Goal: Find specific page/section: Find specific page/section

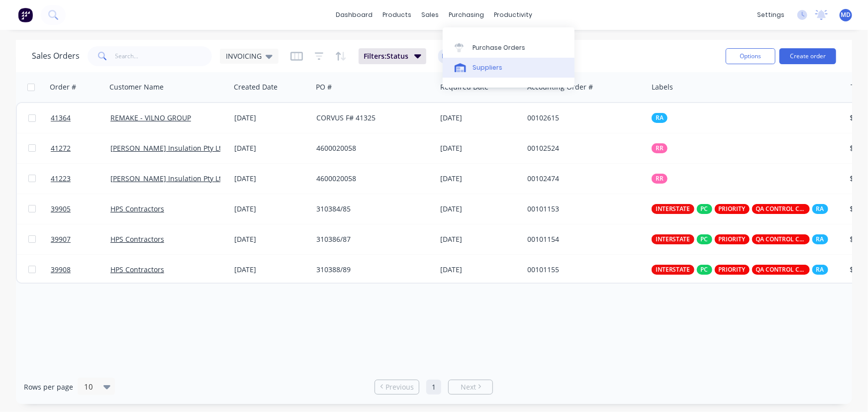
click at [482, 69] on div "Suppliers" at bounding box center [488, 67] width 30 height 9
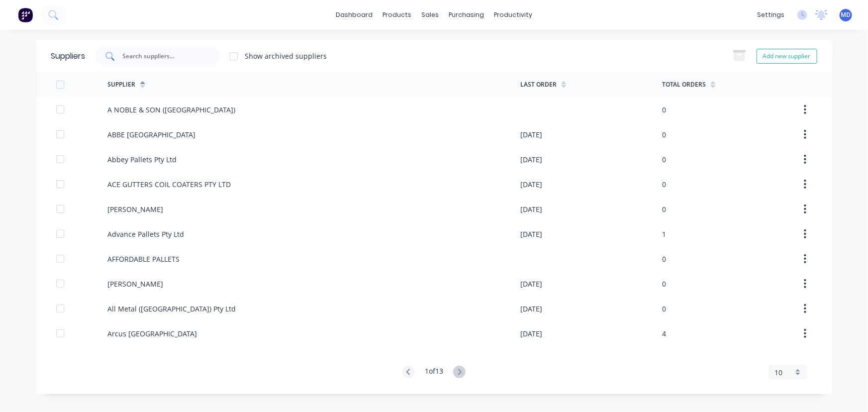
click at [183, 59] on div at bounding box center [158, 56] width 124 height 20
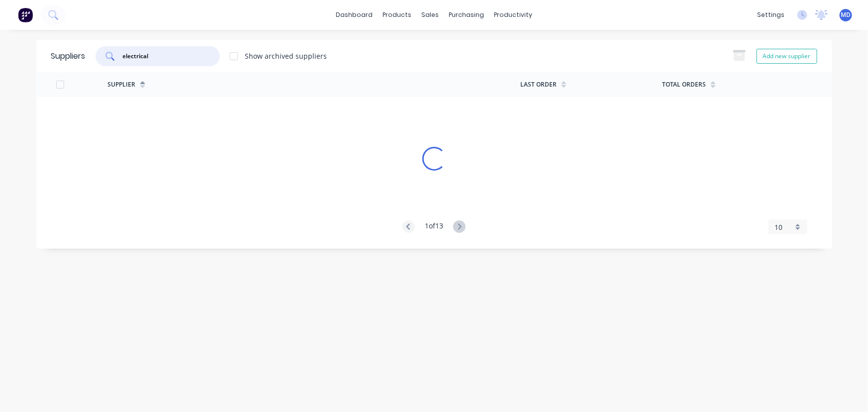
type input "electrical"
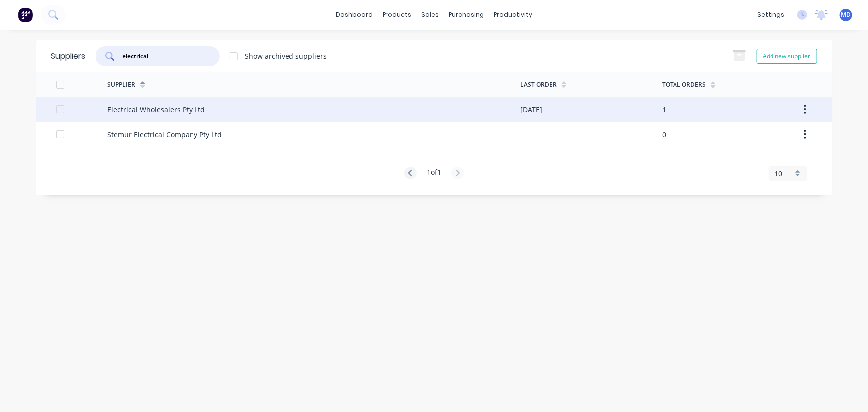
click at [163, 107] on div "Electrical Wholesalers Pty Ltd" at bounding box center [156, 109] width 98 height 10
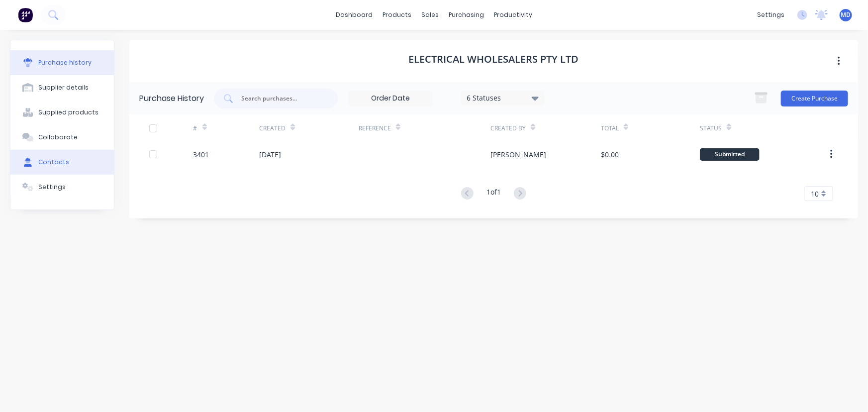
click at [56, 161] on div "Contacts" at bounding box center [53, 162] width 31 height 9
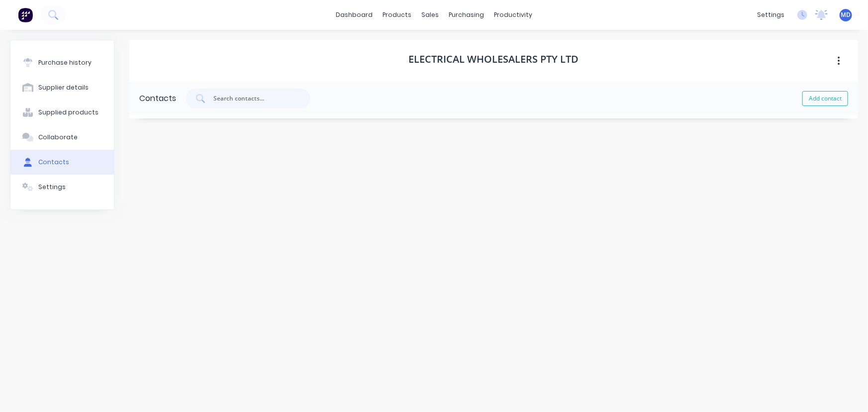
select select "AU"
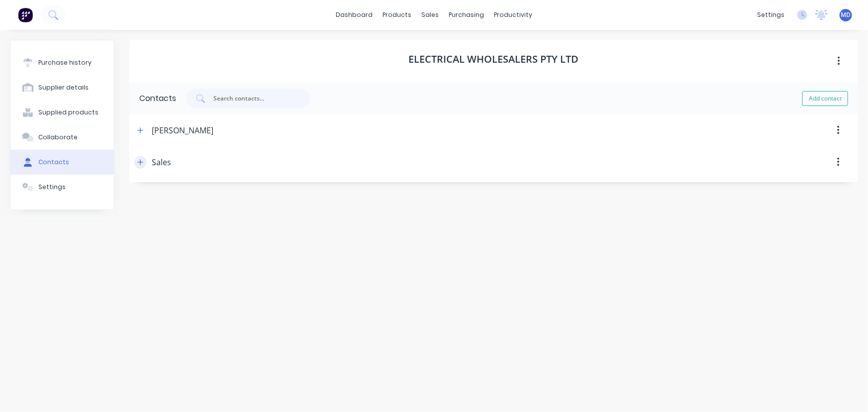
click at [140, 162] on icon "button" at bounding box center [140, 161] width 5 height 5
drag, startPoint x: 262, startPoint y: 244, endPoint x: 60, endPoint y: 245, distance: 202.5
click at [70, 247] on div "Purchase history Supplier details Supplied products Collaborate Contacts Settin…" at bounding box center [434, 216] width 848 height 352
drag, startPoint x: 452, startPoint y: 160, endPoint x: 447, endPoint y: 170, distance: 11.1
click at [451, 160] on div at bounding box center [514, 162] width 687 height 32
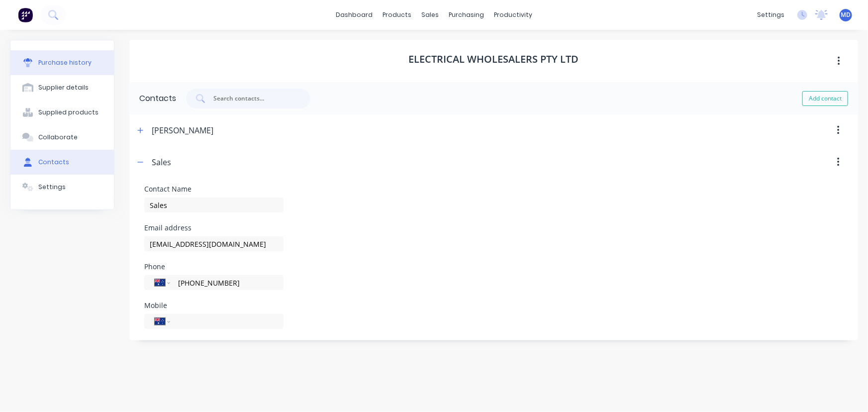
click at [51, 58] on div "Purchase history" at bounding box center [64, 62] width 53 height 9
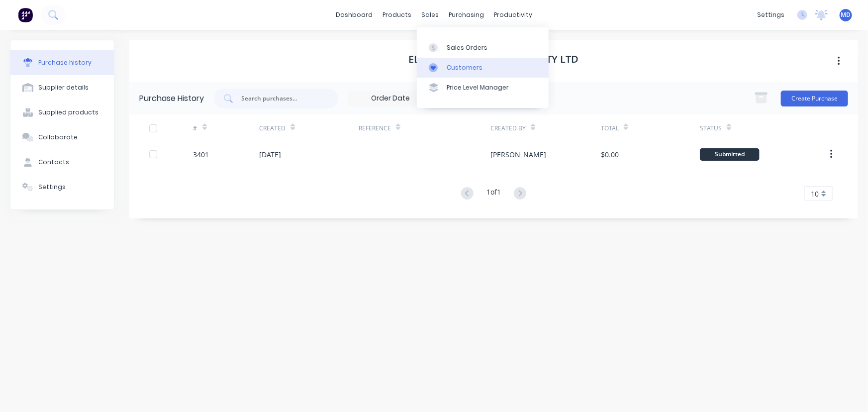
click at [459, 63] on div "Customers" at bounding box center [465, 67] width 36 height 9
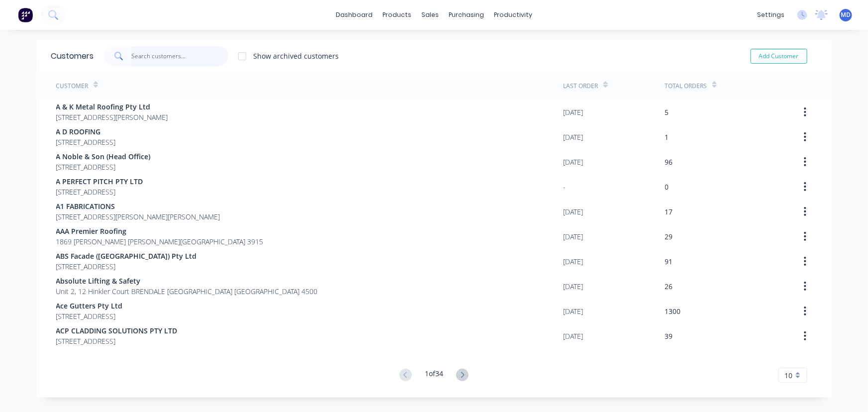
click at [186, 60] on input "text" at bounding box center [179, 56] width 97 height 20
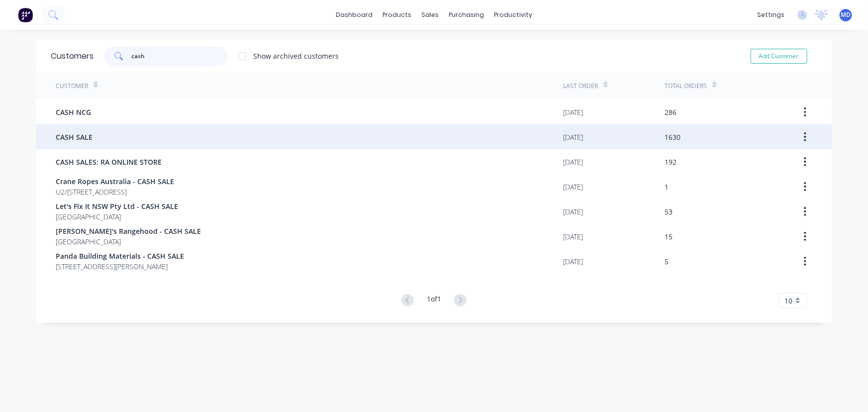
type input "cash"
click at [88, 129] on div "CASH SALE" at bounding box center [309, 136] width 507 height 25
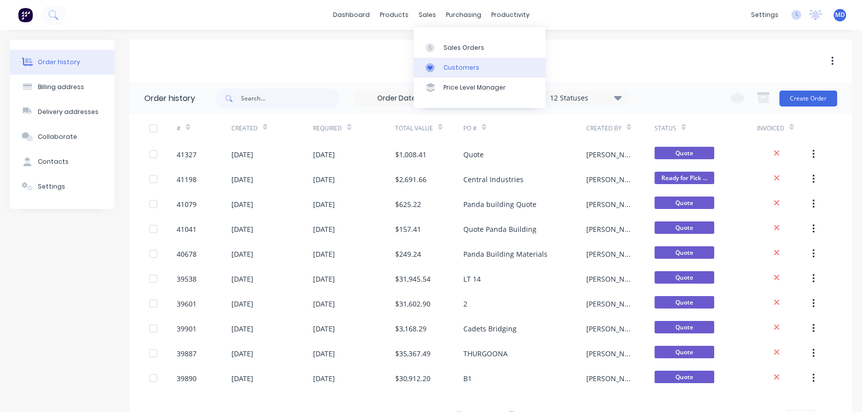
click at [454, 65] on div "Customers" at bounding box center [461, 67] width 36 height 9
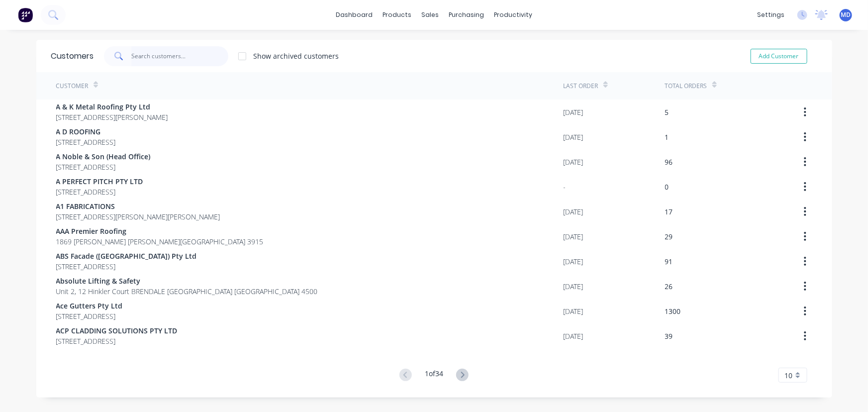
click at [185, 59] on input "text" at bounding box center [179, 56] width 97 height 20
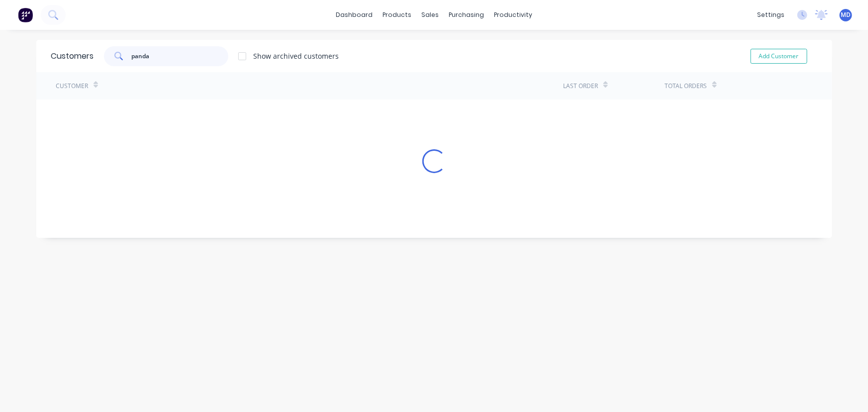
type input "panda"
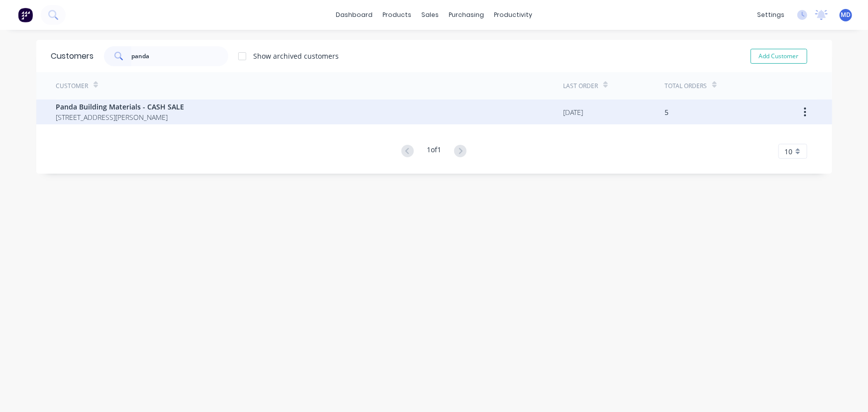
click at [140, 104] on span "Panda Building Materials - CASH SALE" at bounding box center [120, 106] width 128 height 10
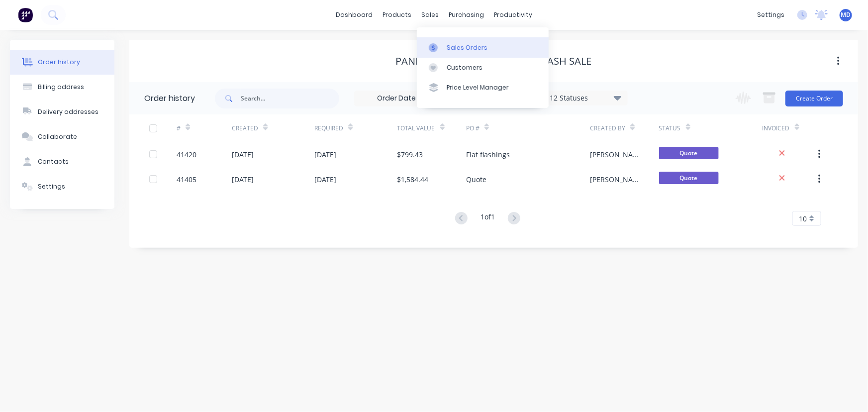
click at [458, 47] on div "Sales Orders" at bounding box center [467, 47] width 41 height 9
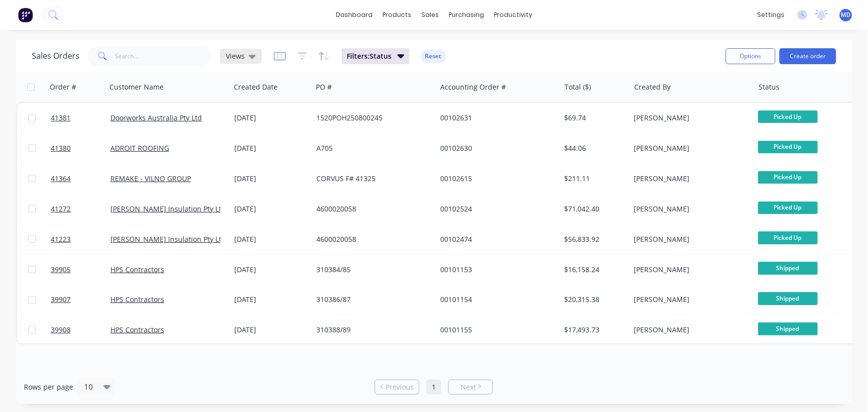
click at [245, 56] on div "Views" at bounding box center [241, 56] width 30 height 9
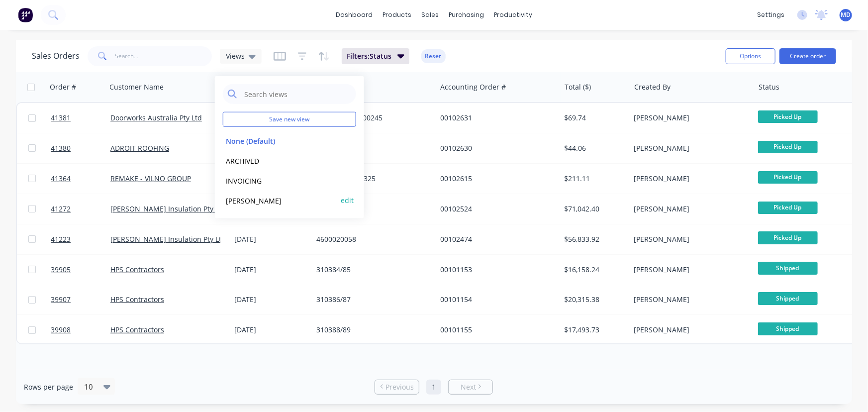
click at [237, 199] on button "[PERSON_NAME]" at bounding box center [279, 200] width 113 height 11
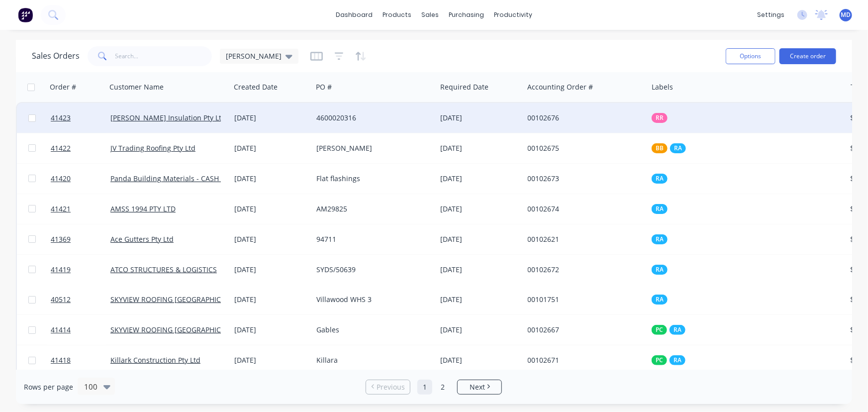
click at [406, 118] on div "4600020316" at bounding box center [371, 118] width 110 height 10
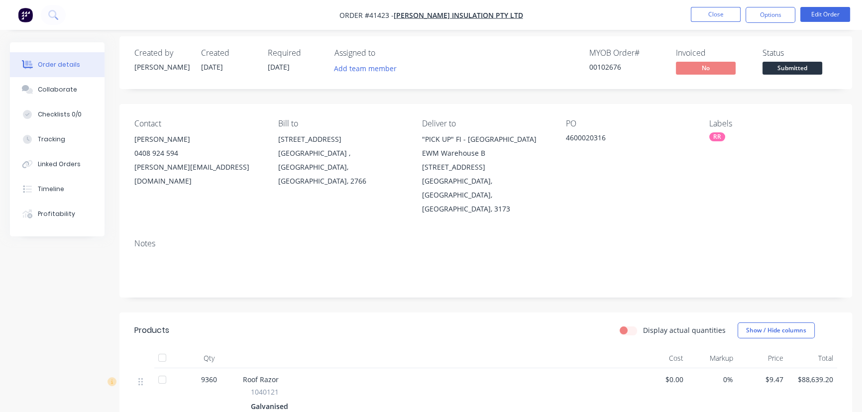
scroll to position [135, 0]
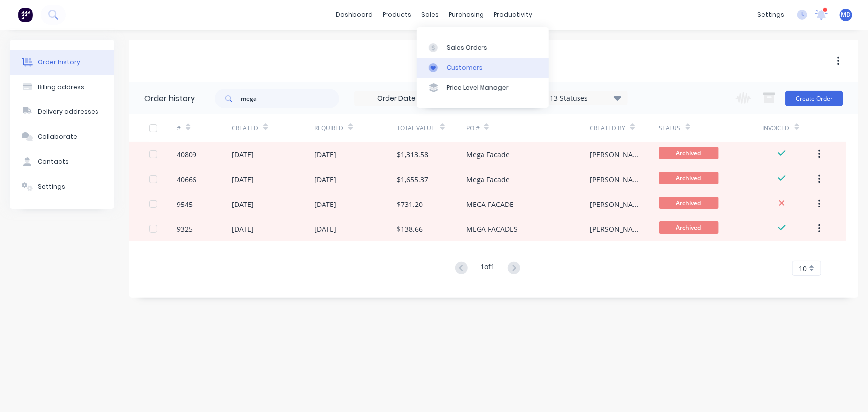
click at [465, 68] on div "Customers" at bounding box center [465, 67] width 36 height 9
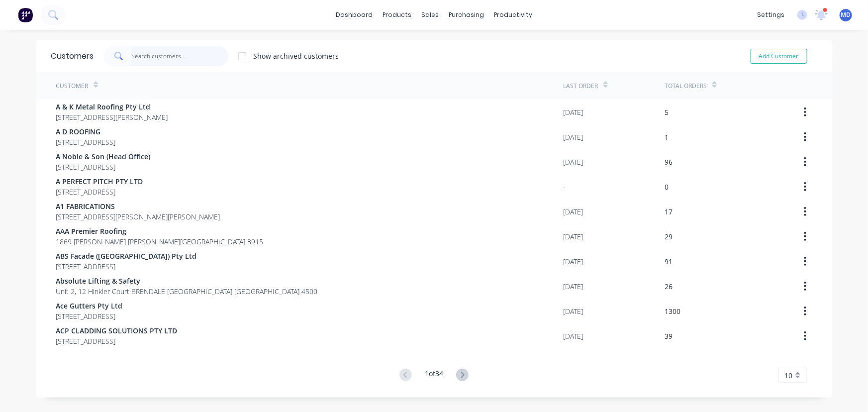
click at [189, 61] on input "text" at bounding box center [179, 56] width 97 height 20
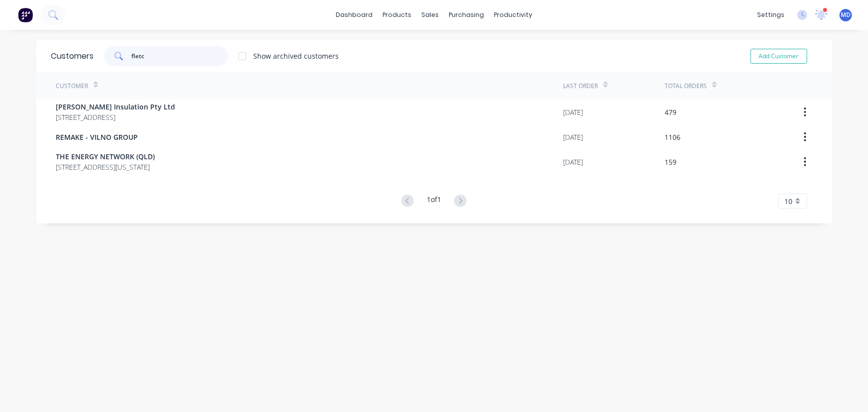
type input "fletc"
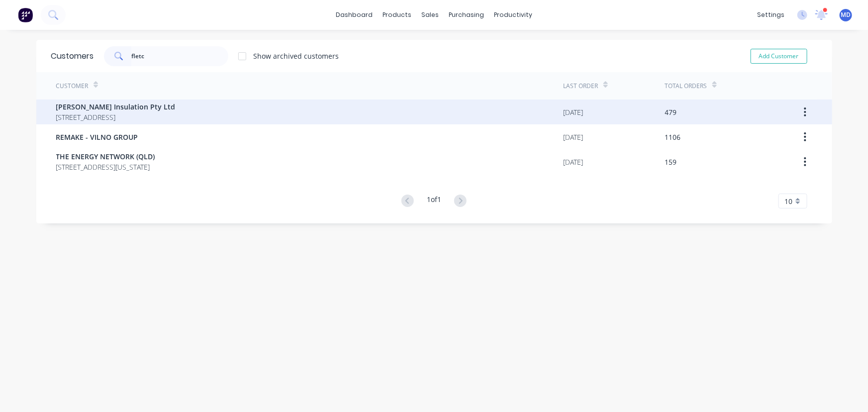
click at [131, 108] on span "[PERSON_NAME] Insulation Pty Ltd" at bounding box center [115, 106] width 119 height 10
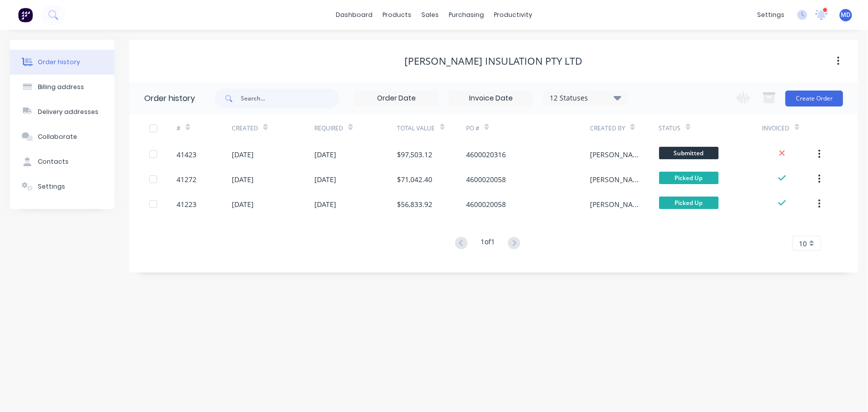
click at [824, 15] on icon at bounding box center [821, 14] width 9 height 8
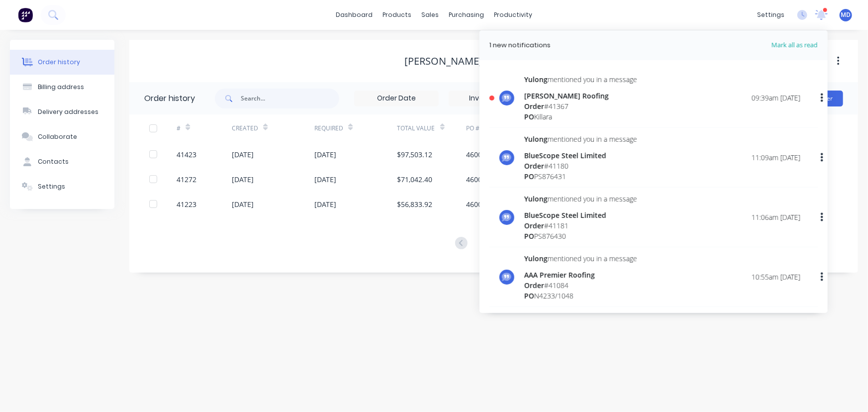
click at [642, 108] on div "Yulong mentioned you in a message Lamont Roofing Order # 41367 PO Killara 09:39…" at bounding box center [662, 98] width 276 height 48
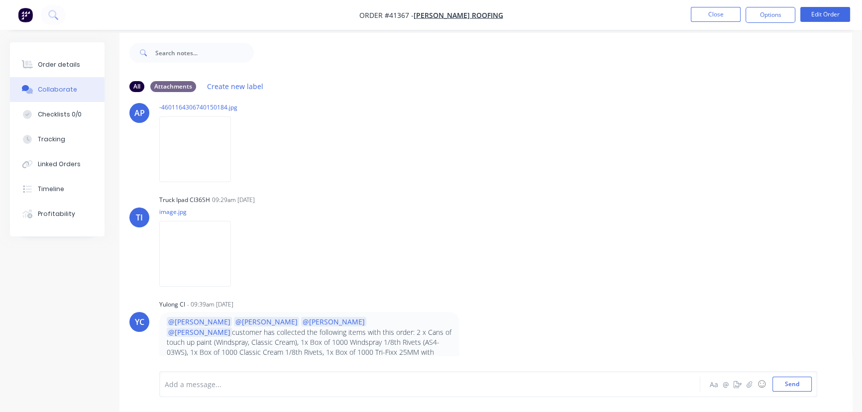
scroll to position [15, 0]
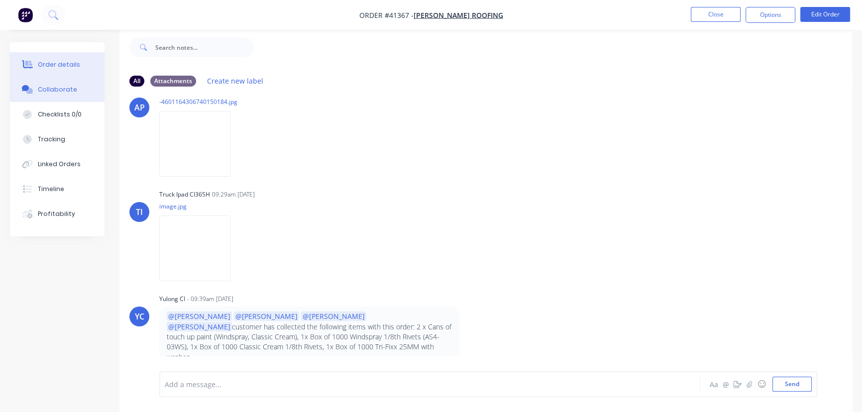
click at [50, 66] on div "Order details" at bounding box center [59, 64] width 42 height 9
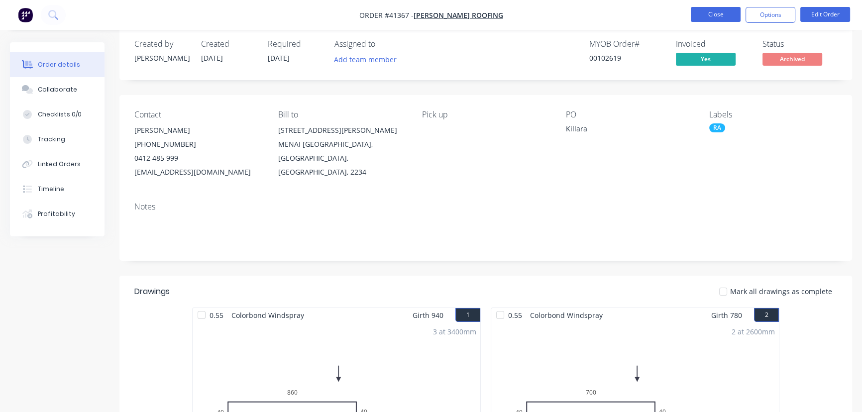
click at [715, 11] on button "Close" at bounding box center [716, 14] width 50 height 15
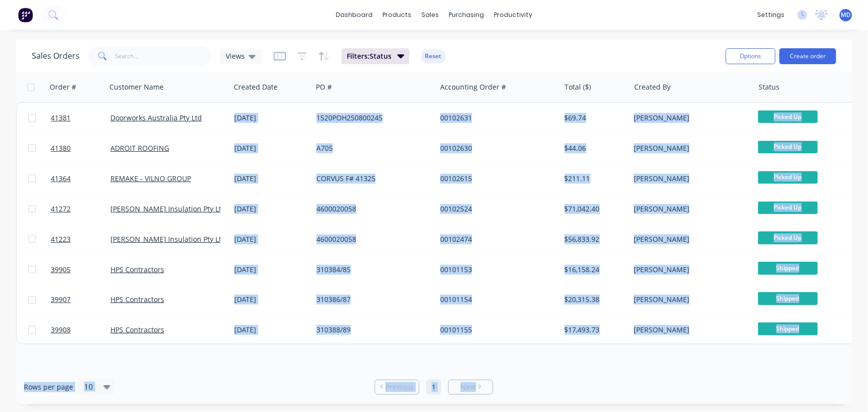
drag, startPoint x: 452, startPoint y: 364, endPoint x: 651, endPoint y: 373, distance: 198.7
click at [651, 373] on div "Sales Orders Views Filters: Status Reset Options Create order Order # Customer …" at bounding box center [434, 222] width 836 height 364
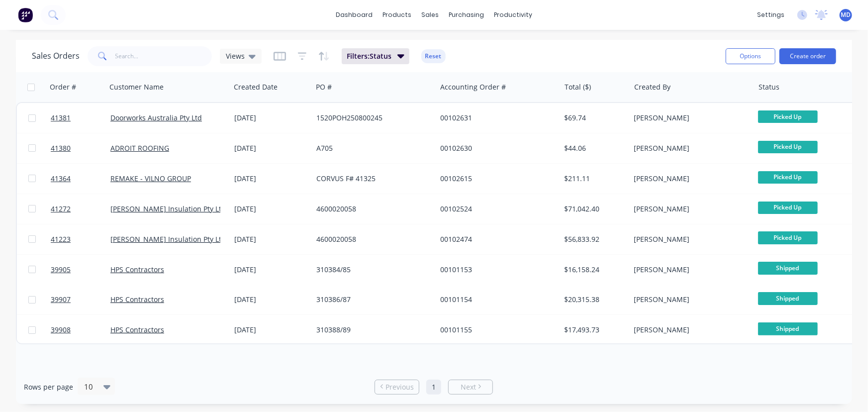
click at [661, 356] on div "Order # Customer Name Created Date PO # Accounting Order # Total ($) Created By…" at bounding box center [434, 220] width 836 height 297
click at [467, 65] on div "Customers" at bounding box center [465, 67] width 36 height 9
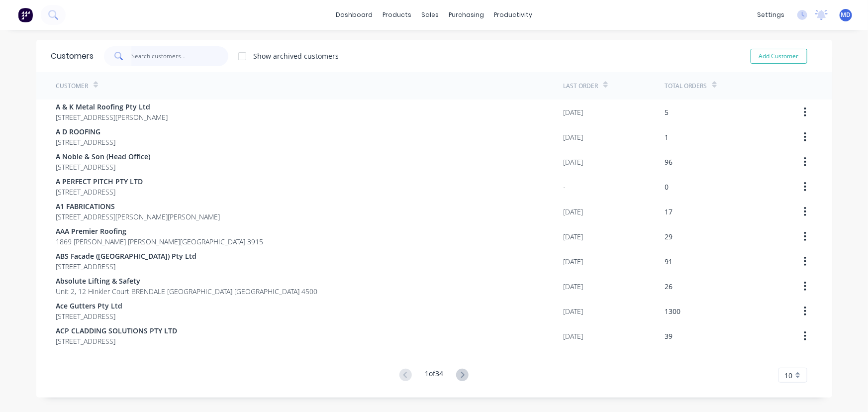
click at [163, 60] on input "text" at bounding box center [179, 56] width 97 height 20
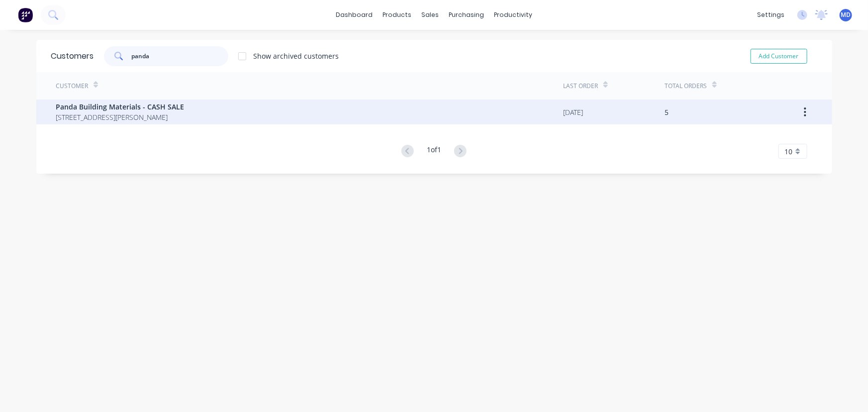
type input "panda"
click at [162, 113] on span "[STREET_ADDRESS][PERSON_NAME]" at bounding box center [120, 117] width 128 height 10
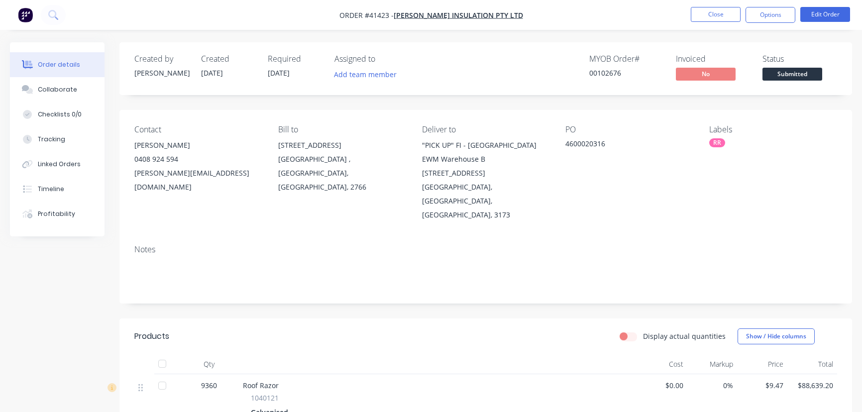
click at [714, 10] on button "Close" at bounding box center [716, 14] width 50 height 15
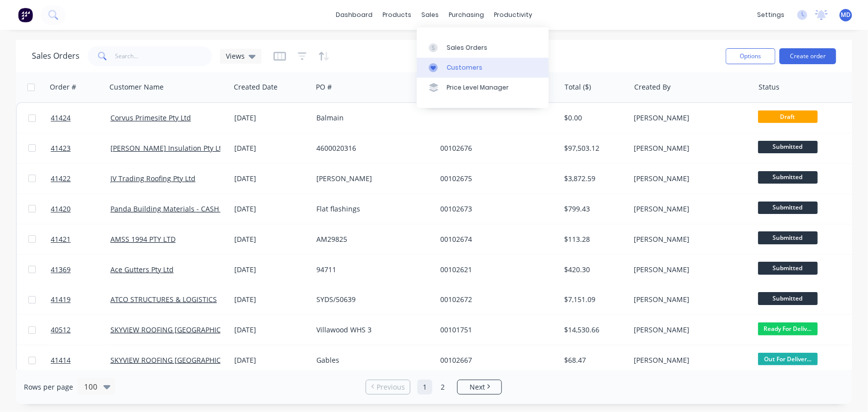
click at [459, 65] on div "Customers" at bounding box center [465, 67] width 36 height 9
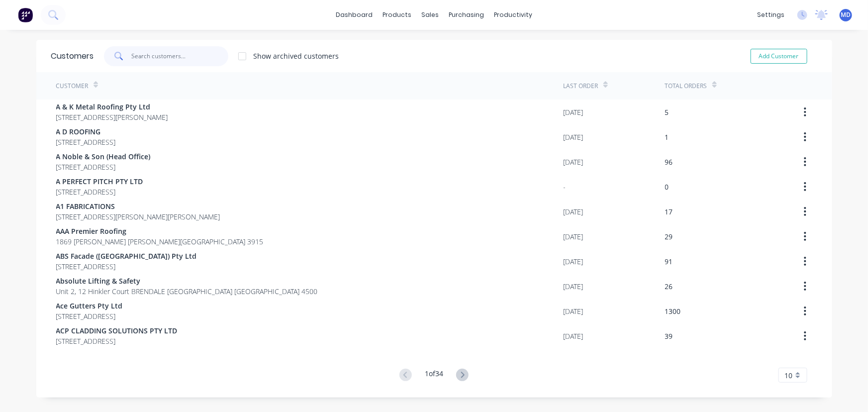
click at [187, 61] on input "text" at bounding box center [179, 56] width 97 height 20
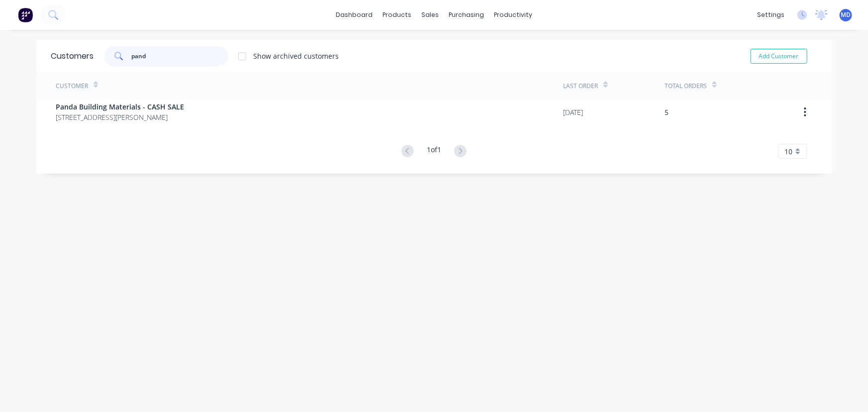
type input "pand"
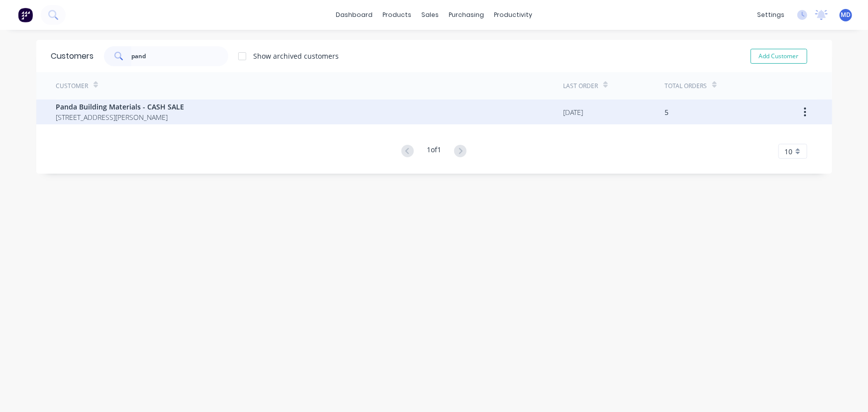
click at [124, 110] on span "Panda Building Materials - CASH SALE" at bounding box center [120, 106] width 128 height 10
